Goal: Find specific page/section: Find specific page/section

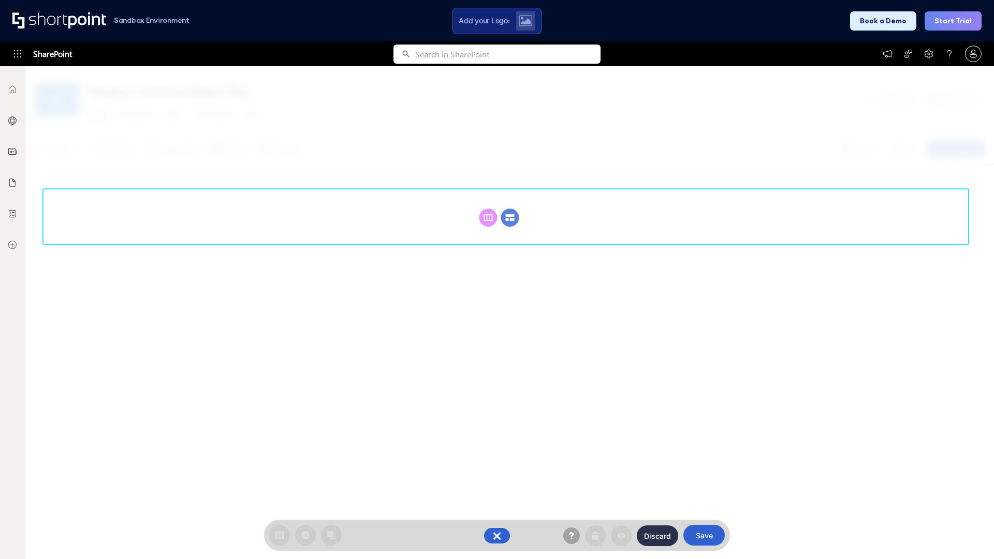
scroll to position [142, 0]
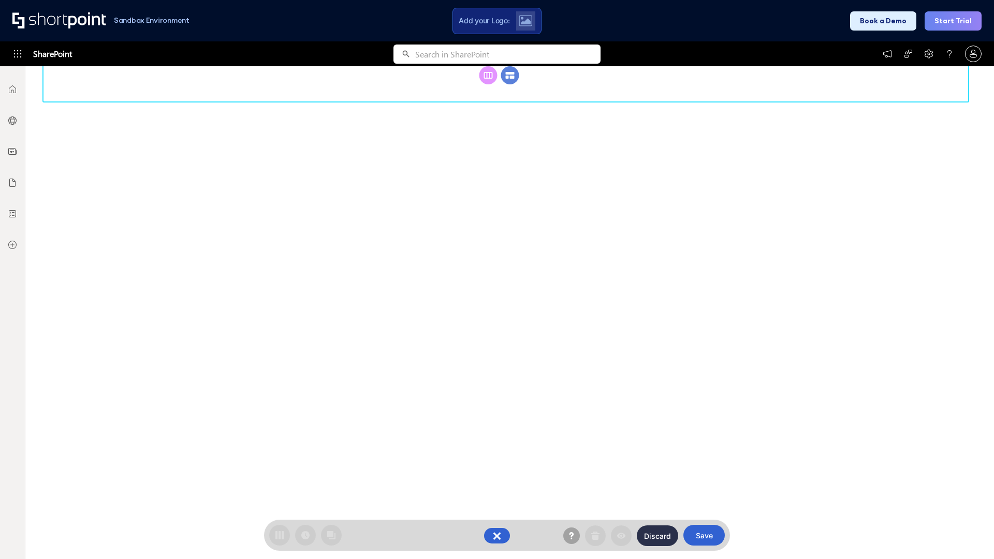
click at [510, 75] on circle at bounding box center [510, 75] width 18 height 18
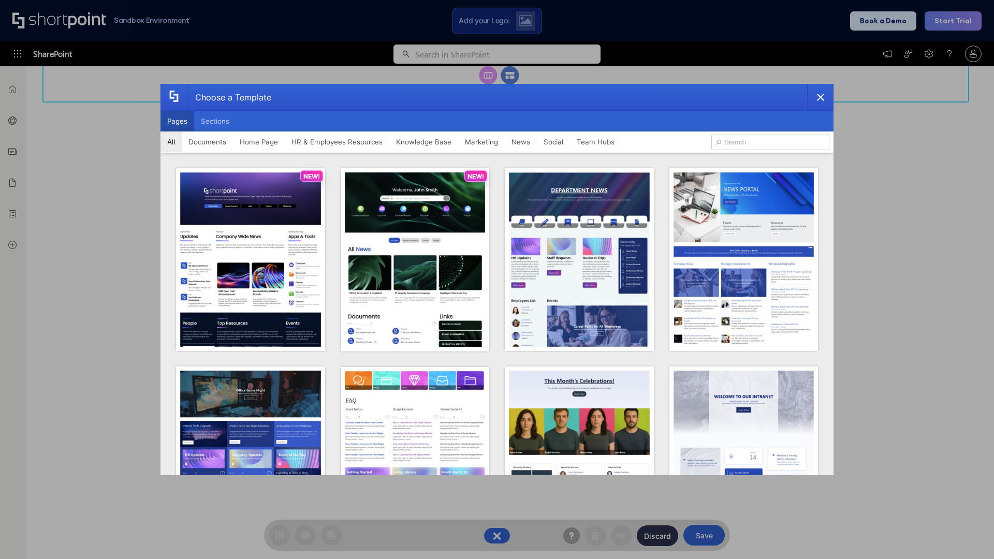
click at [177, 121] on button "Pages" at bounding box center [177, 121] width 34 height 21
type input "HR 3"
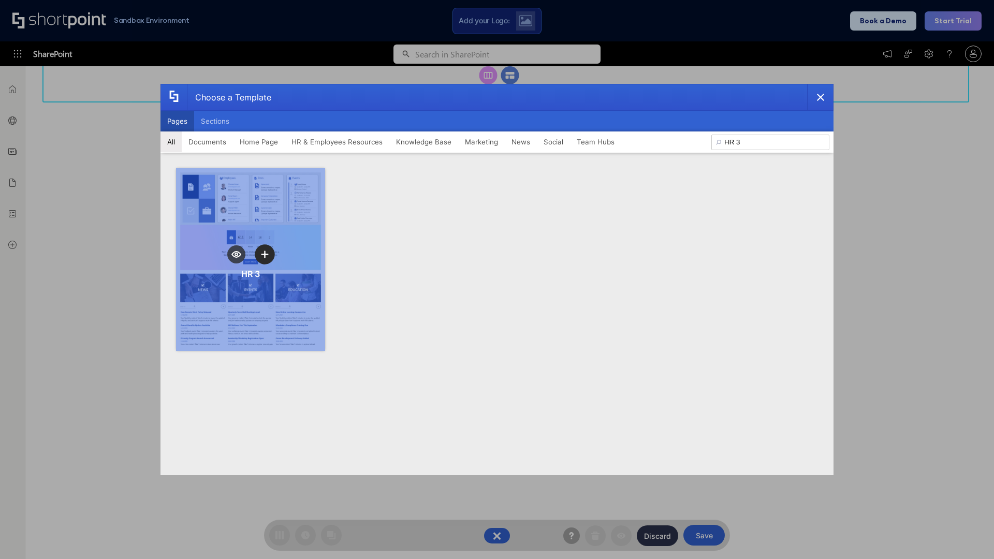
click at [265, 254] on icon "template selector" at bounding box center [264, 254] width 7 height 7
